Goal: Task Accomplishment & Management: Manage account settings

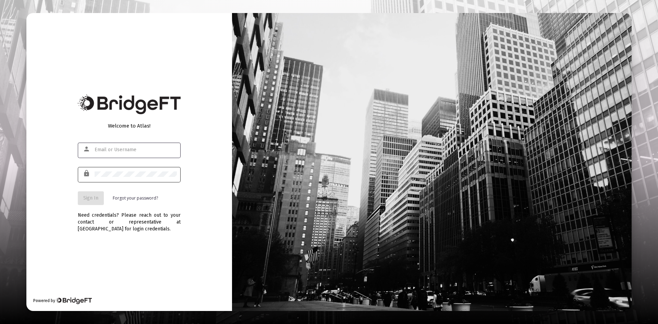
type input "[PERSON_NAME][EMAIL_ADDRESS][DOMAIN_NAME]"
click at [123, 178] on div at bounding box center [136, 174] width 82 height 17
drag, startPoint x: 88, startPoint y: 199, endPoint x: 158, endPoint y: 206, distance: 69.9
click at [88, 199] on span "Sign In" at bounding box center [90, 198] width 15 height 6
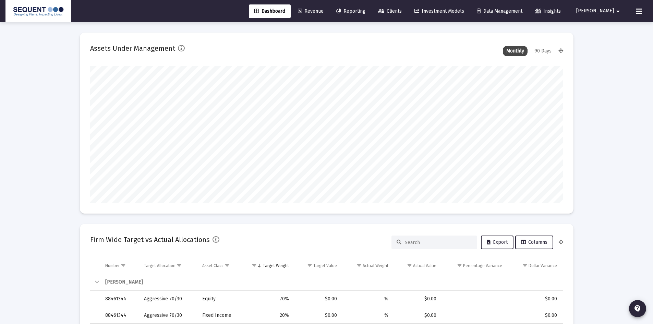
scroll to position [137, 473]
type input "[DATE]"
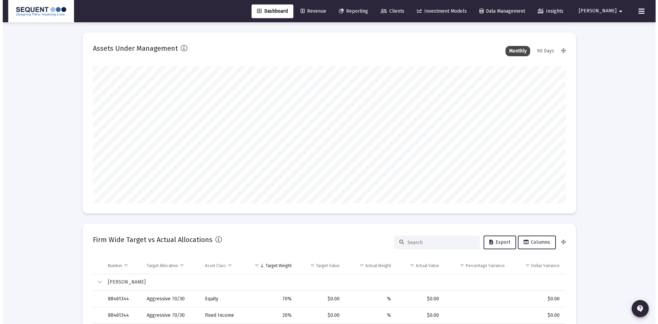
scroll to position [137, 221]
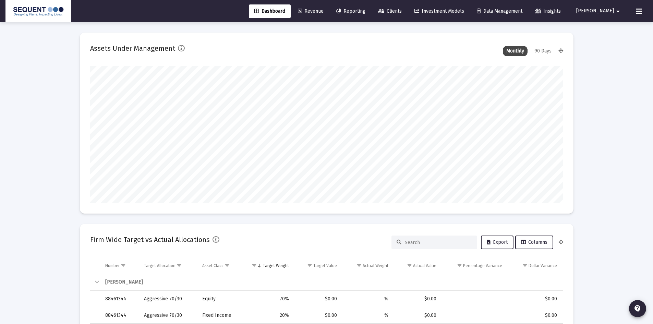
click at [402, 10] on span "Clients" at bounding box center [390, 11] width 24 height 6
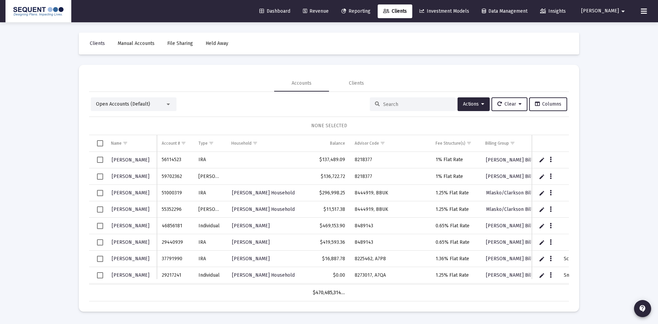
click at [398, 105] on input at bounding box center [416, 104] width 67 height 6
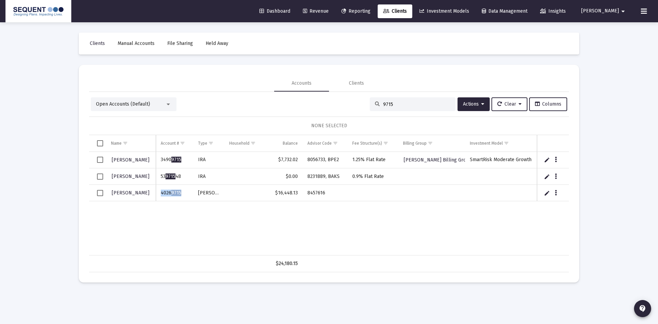
drag, startPoint x: 182, startPoint y: 192, endPoint x: 161, endPoint y: 191, distance: 20.9
click at [161, 191] on td "4026 9715" at bounding box center [174, 193] width 37 height 16
copy td "4026 9715"
drag, startPoint x: 330, startPoint y: 191, endPoint x: 305, endPoint y: 193, distance: 24.4
click at [305, 193] on td "8457616" at bounding box center [325, 193] width 45 height 16
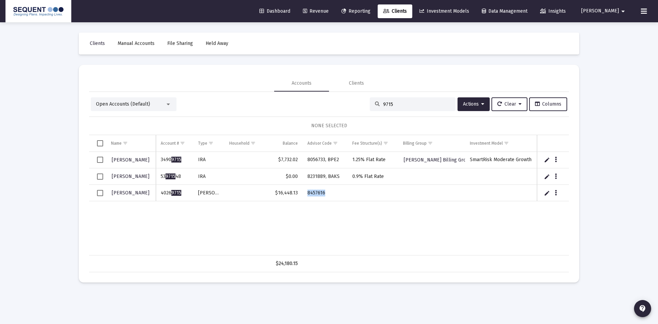
copy td "8457616"
drag, startPoint x: 387, startPoint y: 107, endPoint x: 360, endPoint y: 107, distance: 27.4
click at [360, 107] on div "Open Accounts (Default) 9715 Actions Clear Columns" at bounding box center [329, 104] width 476 height 14
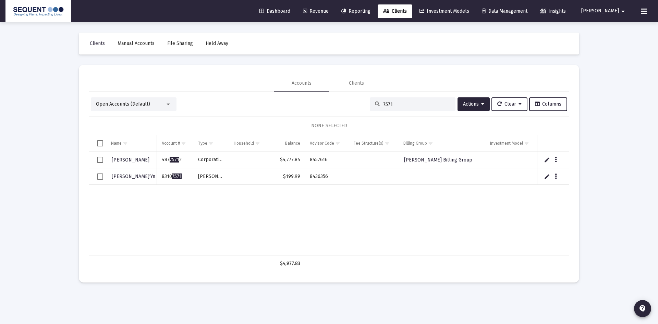
type input "7571"
drag, startPoint x: 333, startPoint y: 176, endPoint x: 309, endPoint y: 179, distance: 24.4
click at [309, 179] on td "8436356" at bounding box center [327, 176] width 44 height 16
copy td "8436356"
drag, startPoint x: 183, startPoint y: 175, endPoint x: 158, endPoint y: 176, distance: 24.7
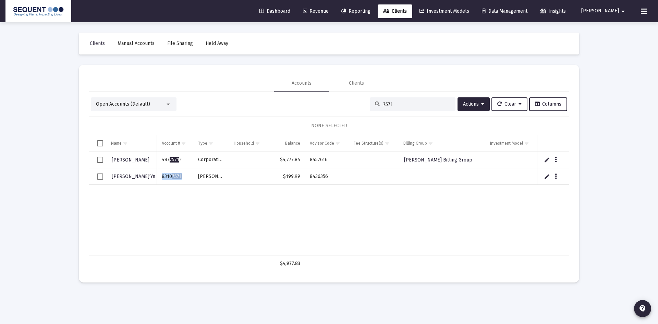
click at [158, 176] on td "8310 7571" at bounding box center [175, 176] width 36 height 16
copy td "8310 7571"
click at [62, 218] on div "Loading... Clients Manual Accounts File Sharing Held Away Accounts Clients Open…" at bounding box center [329, 162] width 658 height 324
drag, startPoint x: 402, startPoint y: 106, endPoint x: 370, endPoint y: 106, distance: 31.5
click at [370, 106] on div "7571" at bounding box center [413, 104] width 86 height 14
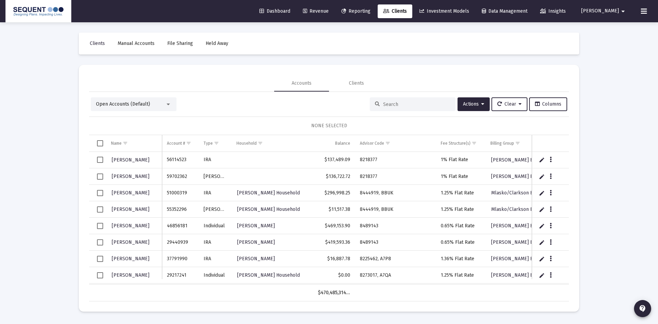
click at [389, 105] on input at bounding box center [416, 104] width 67 height 6
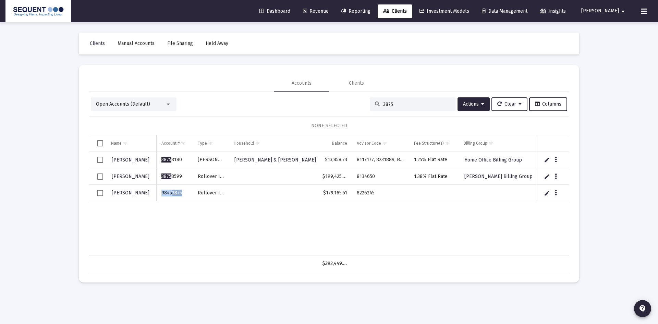
drag, startPoint x: 181, startPoint y: 193, endPoint x: 161, endPoint y: 195, distance: 19.6
click at [161, 195] on td "9845 3875" at bounding box center [175, 193] width 36 height 16
copy td "9845 3875"
click at [397, 102] on input "3875" at bounding box center [416, 104] width 67 height 6
drag, startPoint x: 395, startPoint y: 104, endPoint x: 371, endPoint y: 101, distance: 24.5
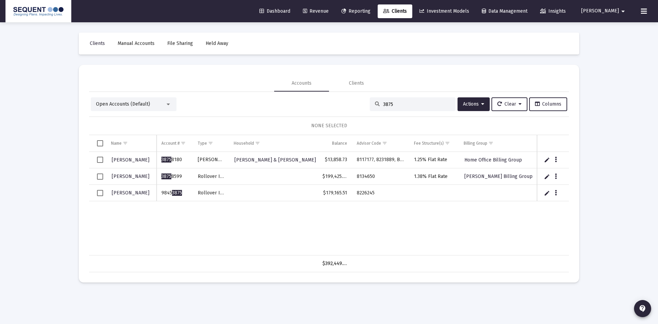
click at [371, 101] on div "3875" at bounding box center [413, 104] width 86 height 14
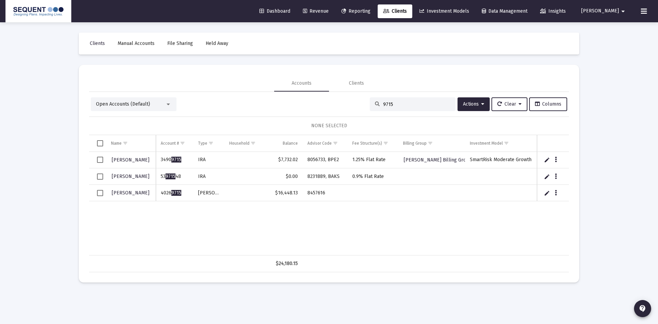
type input "9715"
click at [553, 193] on button "Data grid" at bounding box center [556, 193] width 6 height 6
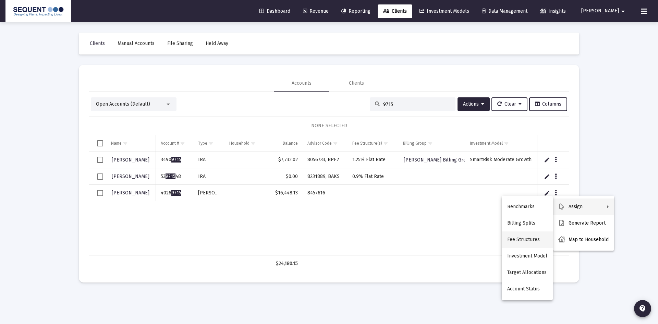
click at [512, 238] on button "Fee Structures" at bounding box center [527, 239] width 51 height 16
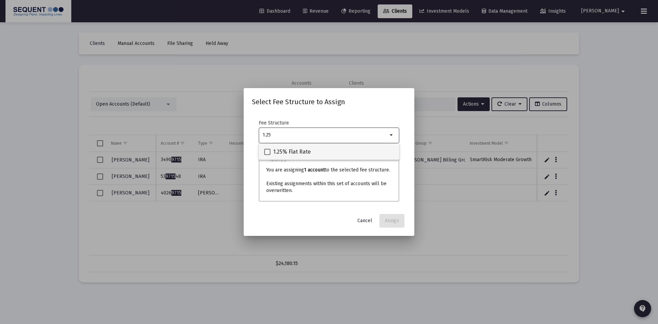
type input "1.25"
click at [293, 152] on span "1.25% Flat Rate" at bounding box center [292, 152] width 38 height 8
click at [267, 155] on input "1.25% Flat Rate" at bounding box center [267, 155] width 0 height 0
checkbox input "true"
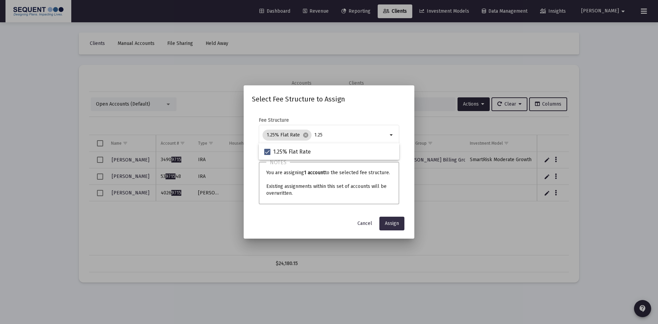
click at [385, 221] on span "Assign" at bounding box center [392, 223] width 14 height 6
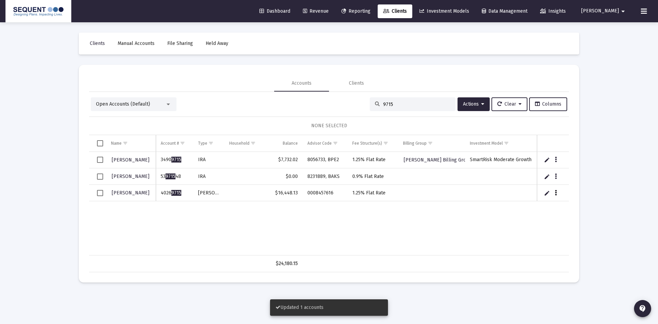
click at [555, 192] on icon "Data grid" at bounding box center [556, 193] width 2 height 8
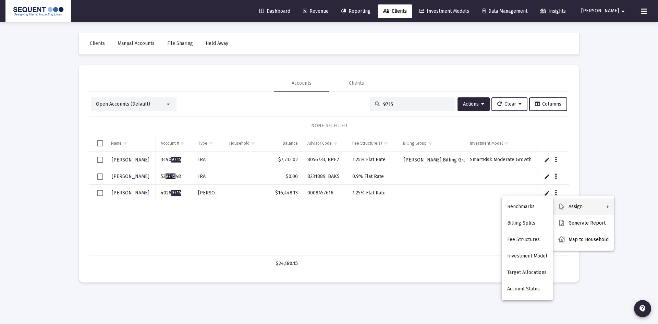
click at [100, 194] on div at bounding box center [329, 162] width 658 height 324
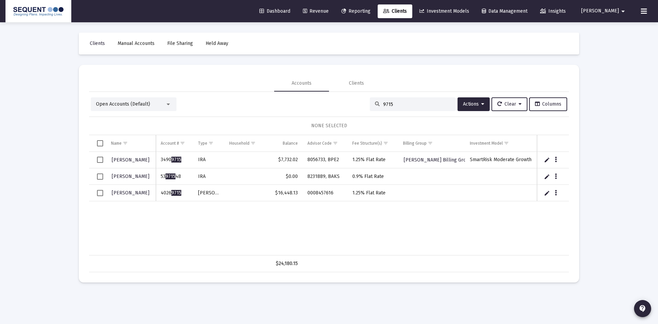
click at [99, 193] on span "Select row" at bounding box center [100, 193] width 6 height 6
click at [507, 101] on button "Clear" at bounding box center [509, 104] width 36 height 14
click at [476, 107] on div at bounding box center [329, 162] width 658 height 324
click at [475, 105] on span "Actions" at bounding box center [473, 104] width 21 height 6
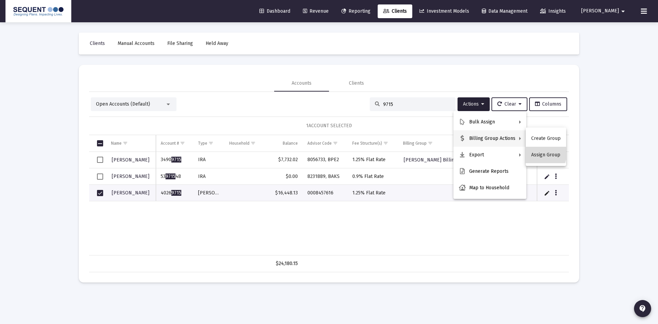
click at [538, 151] on button "Assign Group" at bounding box center [546, 155] width 40 height 16
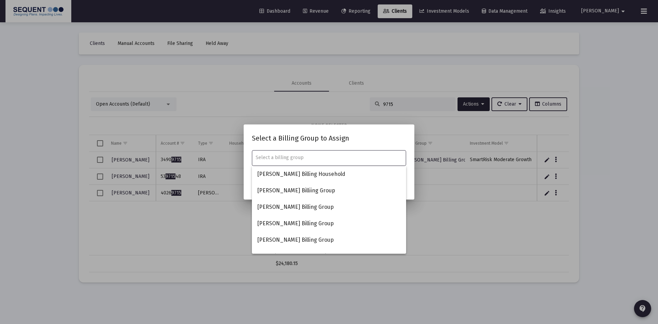
click at [320, 157] on input "text" at bounding box center [329, 157] width 147 height 5
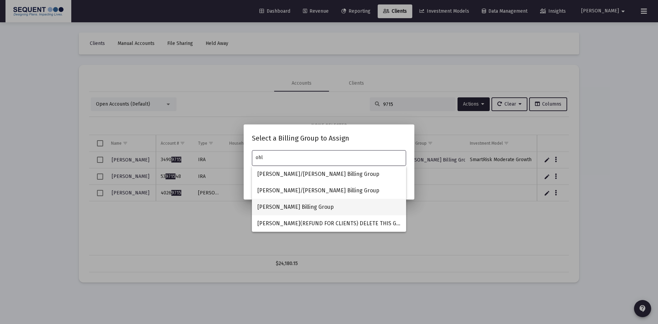
click at [319, 208] on span "[PERSON_NAME] Billing Group" at bounding box center [328, 207] width 143 height 16
type input "[PERSON_NAME] Billing Group"
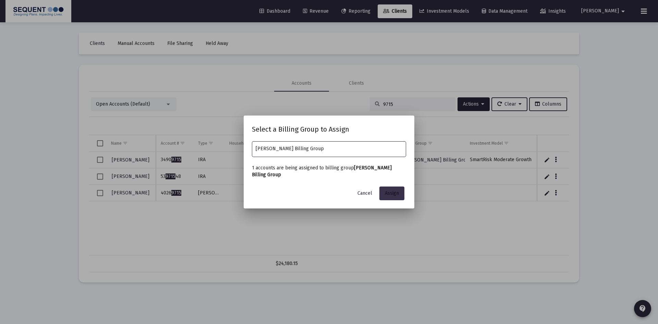
click at [393, 192] on span "Assign" at bounding box center [392, 193] width 14 height 6
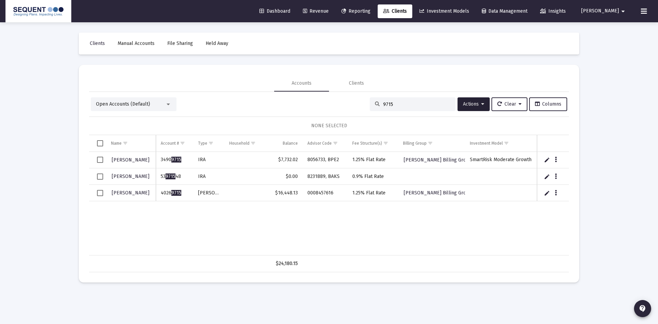
drag, startPoint x: 398, startPoint y: 105, endPoint x: 378, endPoint y: 105, distance: 19.5
click at [362, 104] on div "Open Accounts (Default) 9715 Actions Clear Columns" at bounding box center [329, 104] width 476 height 14
click at [403, 105] on input "9715" at bounding box center [416, 104] width 67 height 6
drag, startPoint x: 403, startPoint y: 103, endPoint x: 364, endPoint y: 108, distance: 39.4
click at [364, 108] on div "Open Accounts (Default) 9715 Actions Clear Columns" at bounding box center [329, 104] width 476 height 14
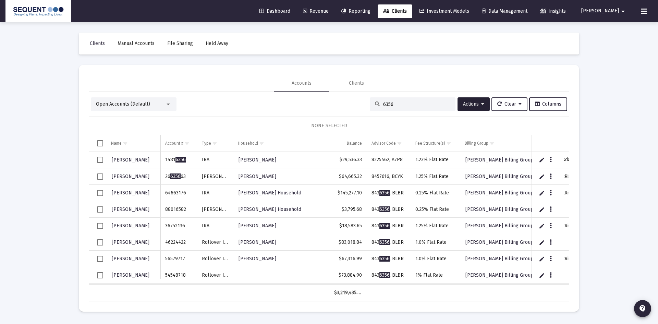
drag, startPoint x: 404, startPoint y: 103, endPoint x: 368, endPoint y: 107, distance: 36.2
click at [370, 107] on div "6356" at bounding box center [413, 104] width 86 height 14
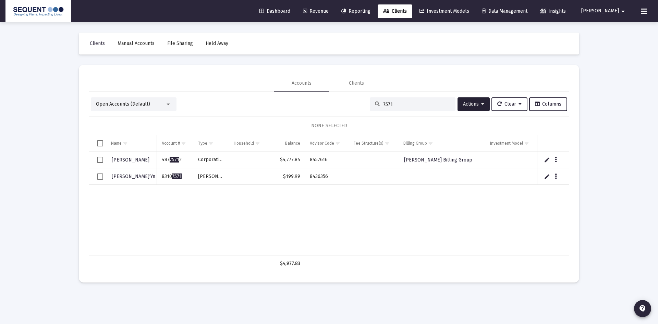
type input "7571"
click at [556, 177] on icon "Data grid" at bounding box center [556, 176] width 2 height 8
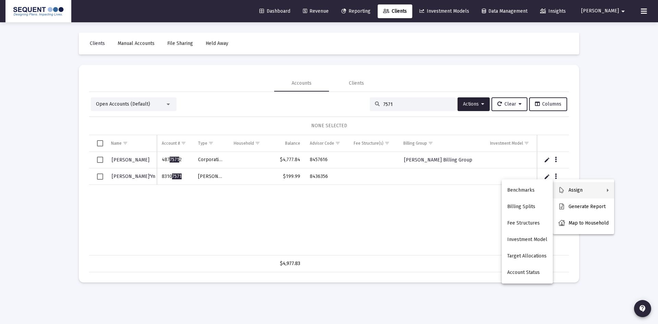
click at [416, 195] on div at bounding box center [329, 162] width 658 height 324
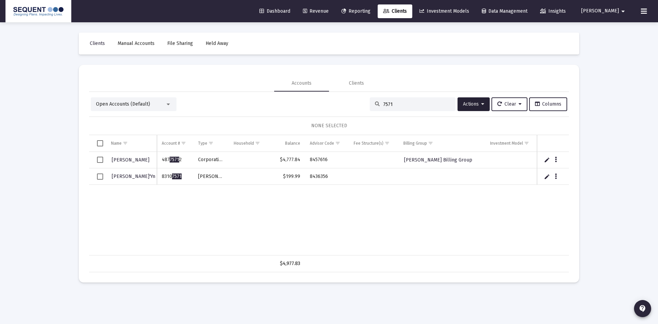
click at [99, 177] on span "Select row" at bounding box center [100, 176] width 6 height 6
click at [471, 107] on button "Actions" at bounding box center [474, 104] width 32 height 14
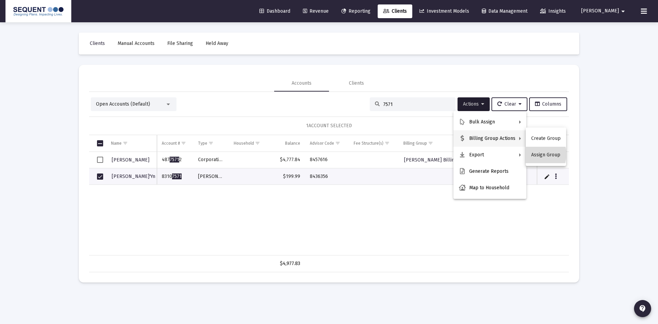
click at [540, 155] on button "Assign Group" at bounding box center [546, 155] width 40 height 16
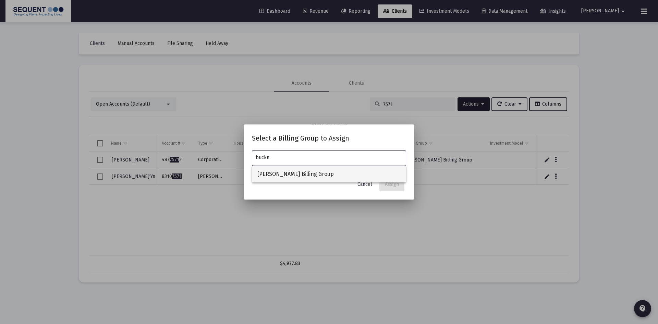
click at [324, 171] on span "[PERSON_NAME] Billing Group" at bounding box center [328, 174] width 143 height 16
type input "[PERSON_NAME] Billing Group"
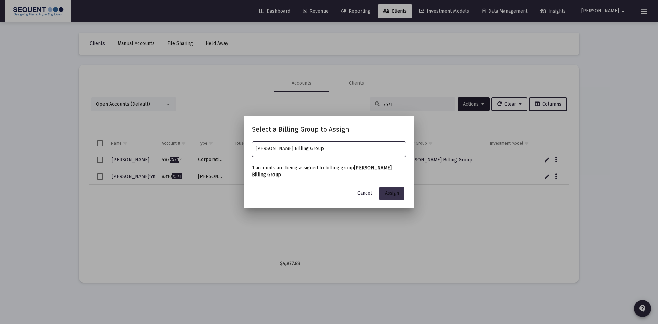
click at [386, 194] on span "Assign" at bounding box center [392, 193] width 14 height 6
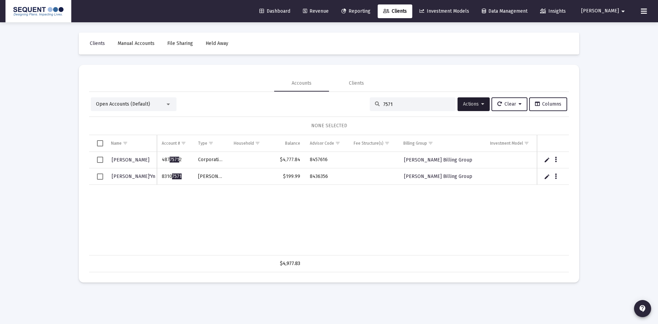
drag, startPoint x: 99, startPoint y: 176, endPoint x: 127, endPoint y: 177, distance: 27.4
click at [99, 176] on span "Select row" at bounding box center [100, 176] width 6 height 6
click at [101, 176] on span "Select row" at bounding box center [100, 176] width 6 height 6
click at [552, 176] on div "Data grid" at bounding box center [556, 176] width 9 height 6
click at [557, 176] on icon "Data grid" at bounding box center [556, 176] width 2 height 8
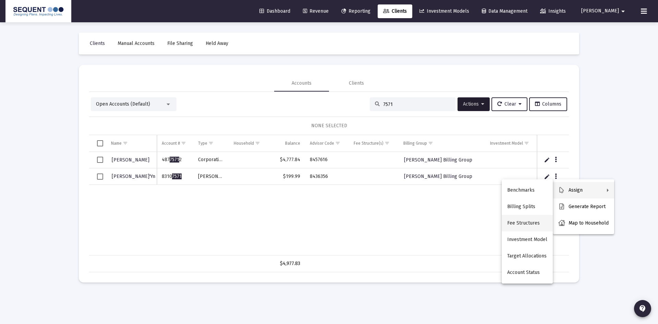
click at [537, 224] on button "Fee Structures" at bounding box center [527, 223] width 51 height 16
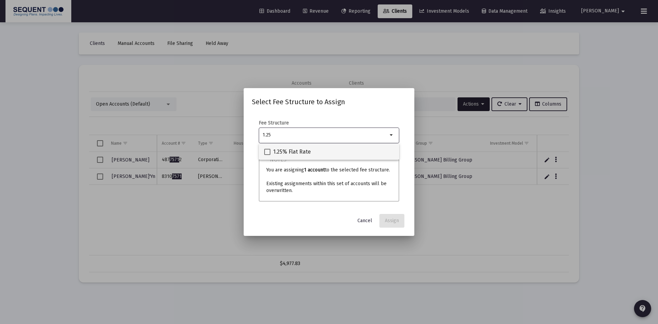
type input "1.25"
click at [327, 148] on div "1.25% Flat Rate" at bounding box center [329, 151] width 130 height 16
checkbox input "true"
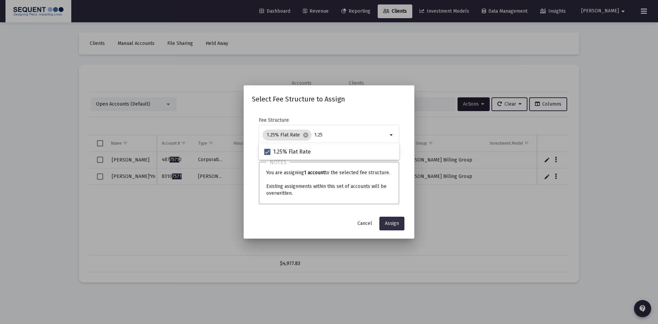
click at [391, 224] on span "Assign" at bounding box center [392, 223] width 14 height 6
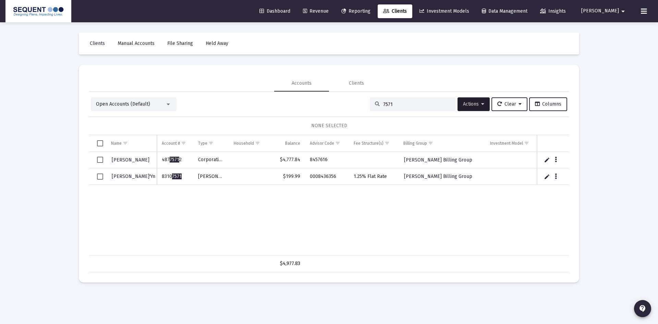
drag, startPoint x: 376, startPoint y: 107, endPoint x: 346, endPoint y: 102, distance: 30.1
click at [346, 102] on div "Open Accounts (Default) 7571 Actions Clear Columns" at bounding box center [329, 104] width 476 height 14
drag, startPoint x: 397, startPoint y: 104, endPoint x: 366, endPoint y: 103, distance: 30.5
click at [370, 103] on div "7571" at bounding box center [413, 104] width 86 height 14
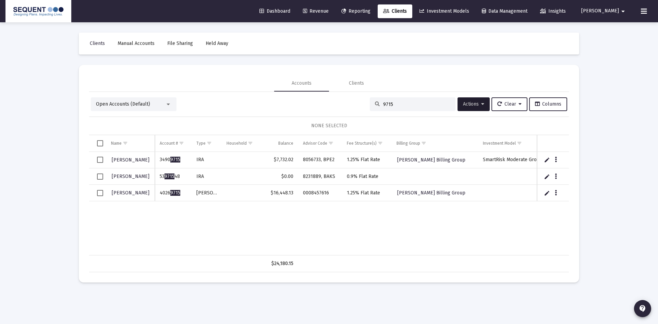
drag, startPoint x: 400, startPoint y: 103, endPoint x: 368, endPoint y: 107, distance: 32.8
click at [370, 107] on div "9715" at bounding box center [413, 104] width 86 height 14
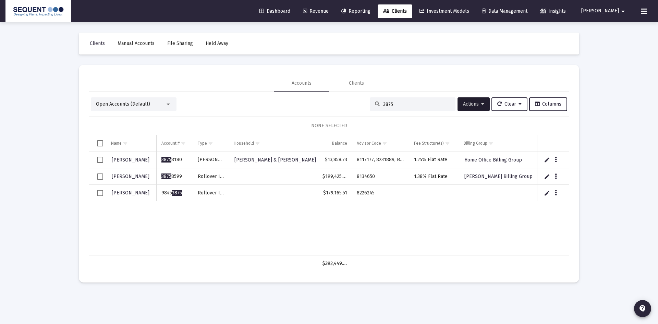
type input "3875"
click at [556, 190] on icon "Data grid" at bounding box center [556, 193] width 2 height 8
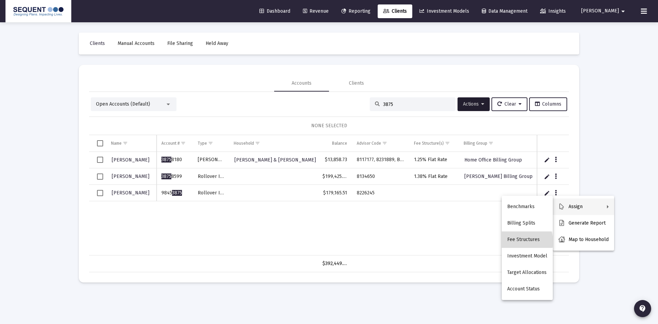
click at [521, 241] on button "Fee Structures" at bounding box center [527, 239] width 51 height 16
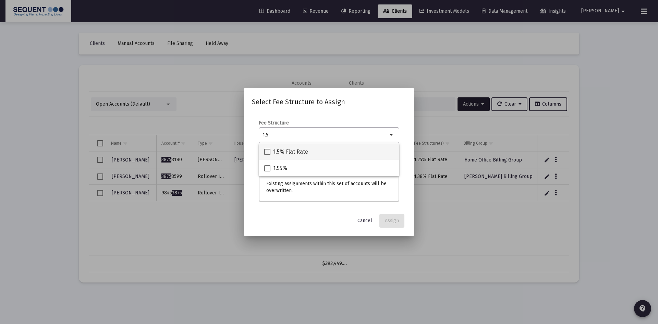
type input "1.5"
click at [295, 151] on span "1.5% Flat Rate" at bounding box center [290, 152] width 35 height 8
click at [267, 155] on input "1.5% Flat Rate" at bounding box center [267, 155] width 0 height 0
checkbox input "true"
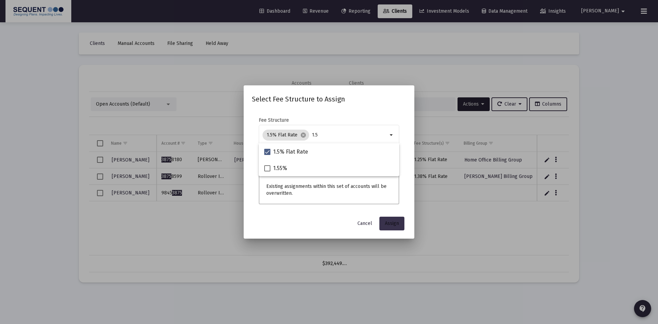
click at [393, 221] on span "Assign" at bounding box center [392, 223] width 14 height 6
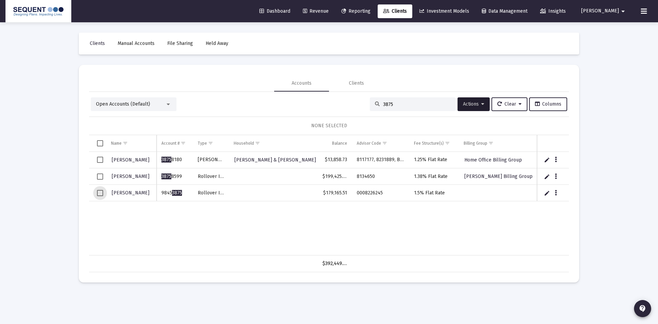
click at [100, 193] on span "Select row" at bounding box center [100, 193] width 6 height 6
click at [471, 107] on span "Actions" at bounding box center [473, 104] width 21 height 6
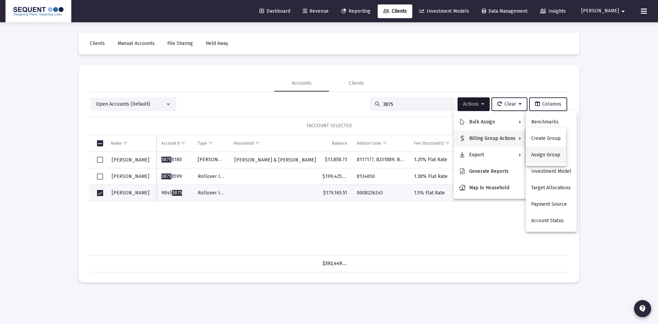
click at [541, 157] on button "Assign Group" at bounding box center [546, 155] width 40 height 16
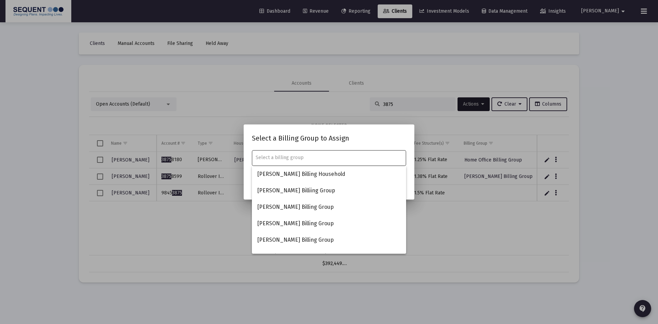
click at [313, 158] on input "text" at bounding box center [329, 157] width 147 height 5
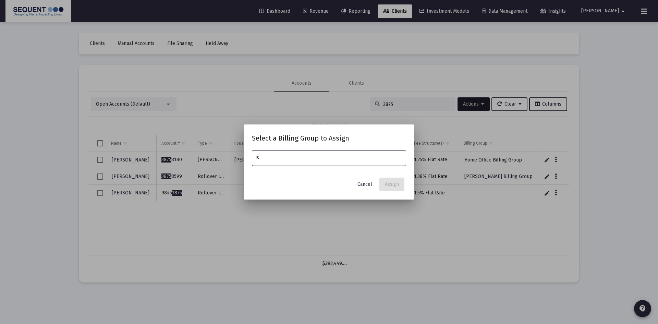
type input "i"
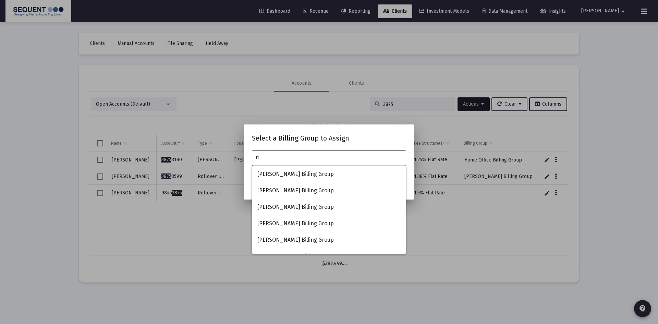
type input "r"
click at [483, 239] on div at bounding box center [329, 162] width 658 height 324
